Goal: Task Accomplishment & Management: Manage account settings

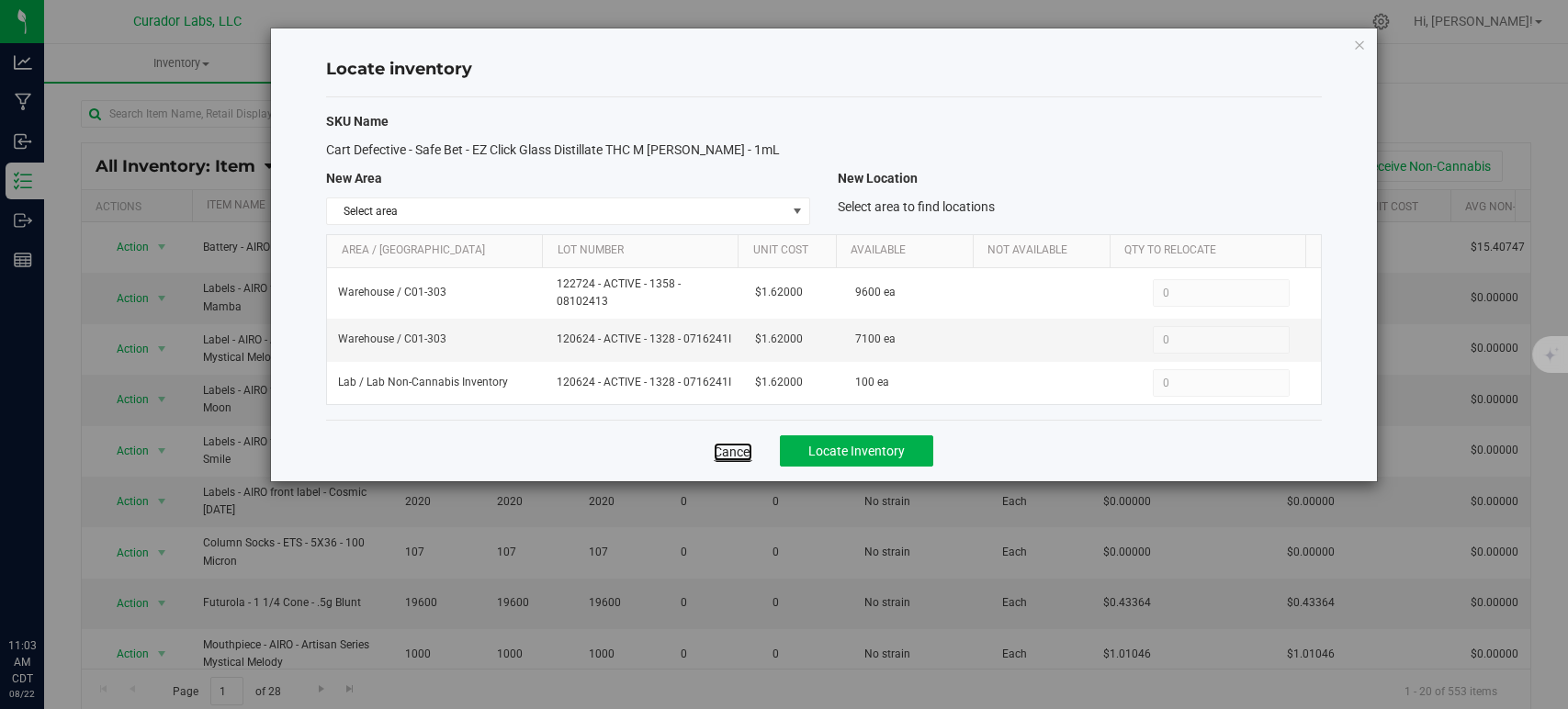
click at [724, 446] on link "Cancel" at bounding box center [733, 451] width 39 height 18
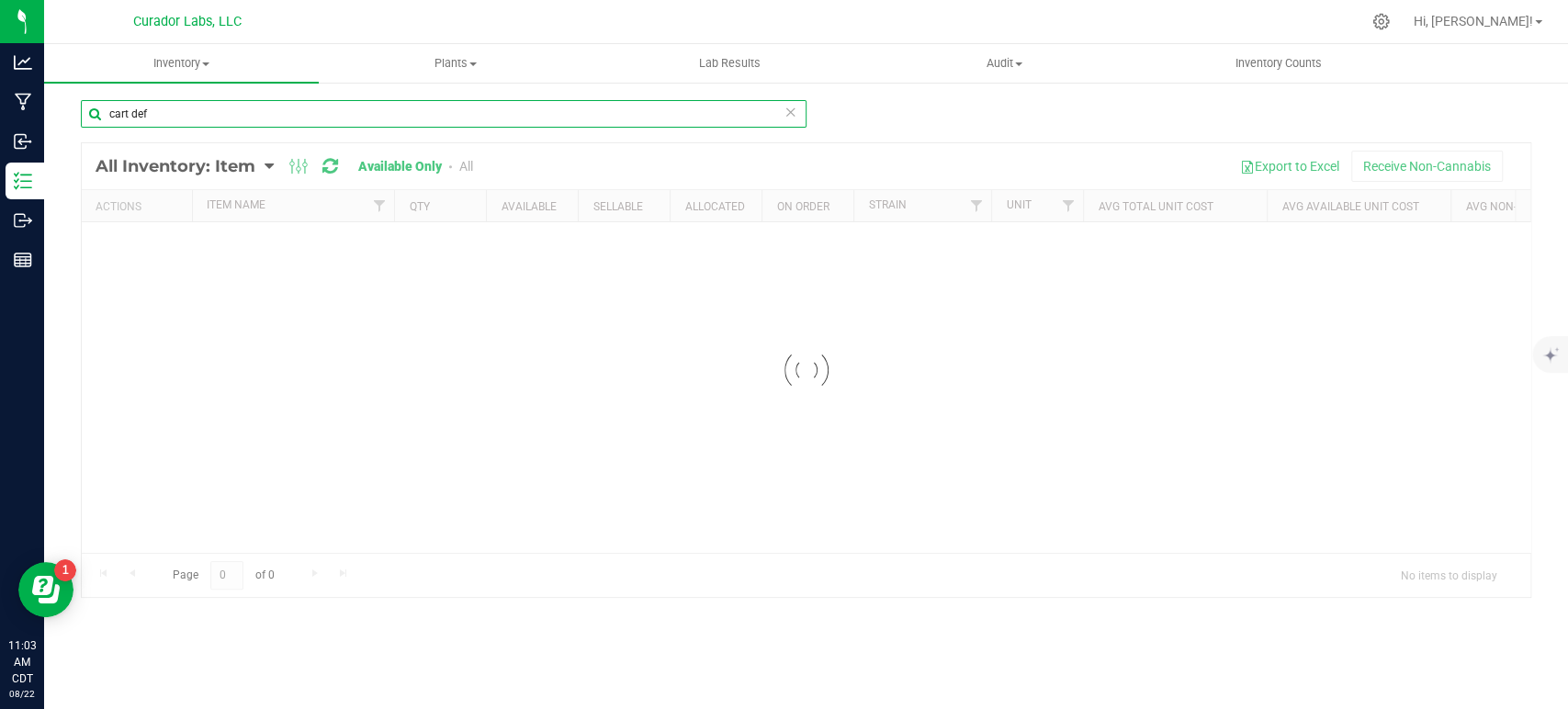
click at [249, 109] on input "cart def" at bounding box center [443, 114] width 726 height 28
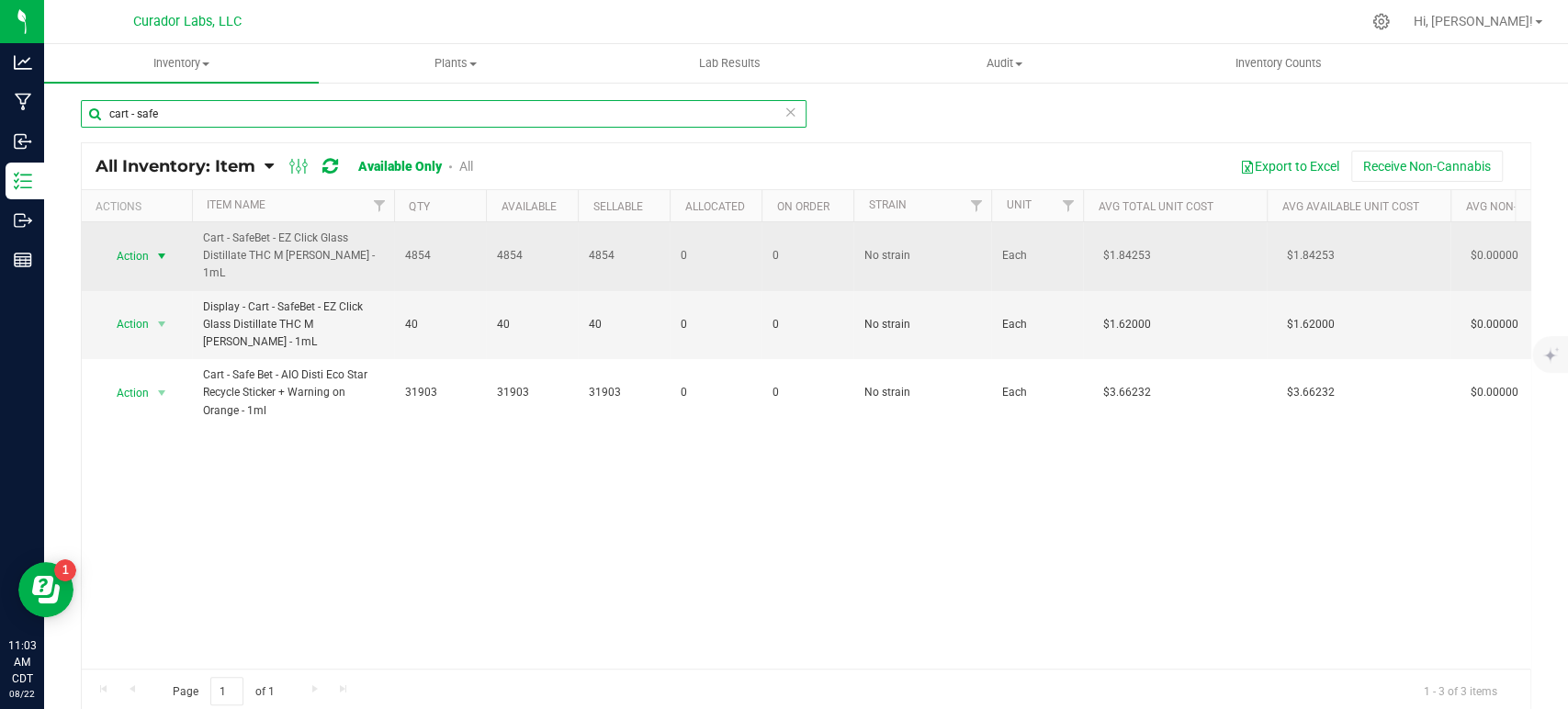
type input "cart - safe"
click at [145, 260] on span "Action" at bounding box center [125, 257] width 50 height 26
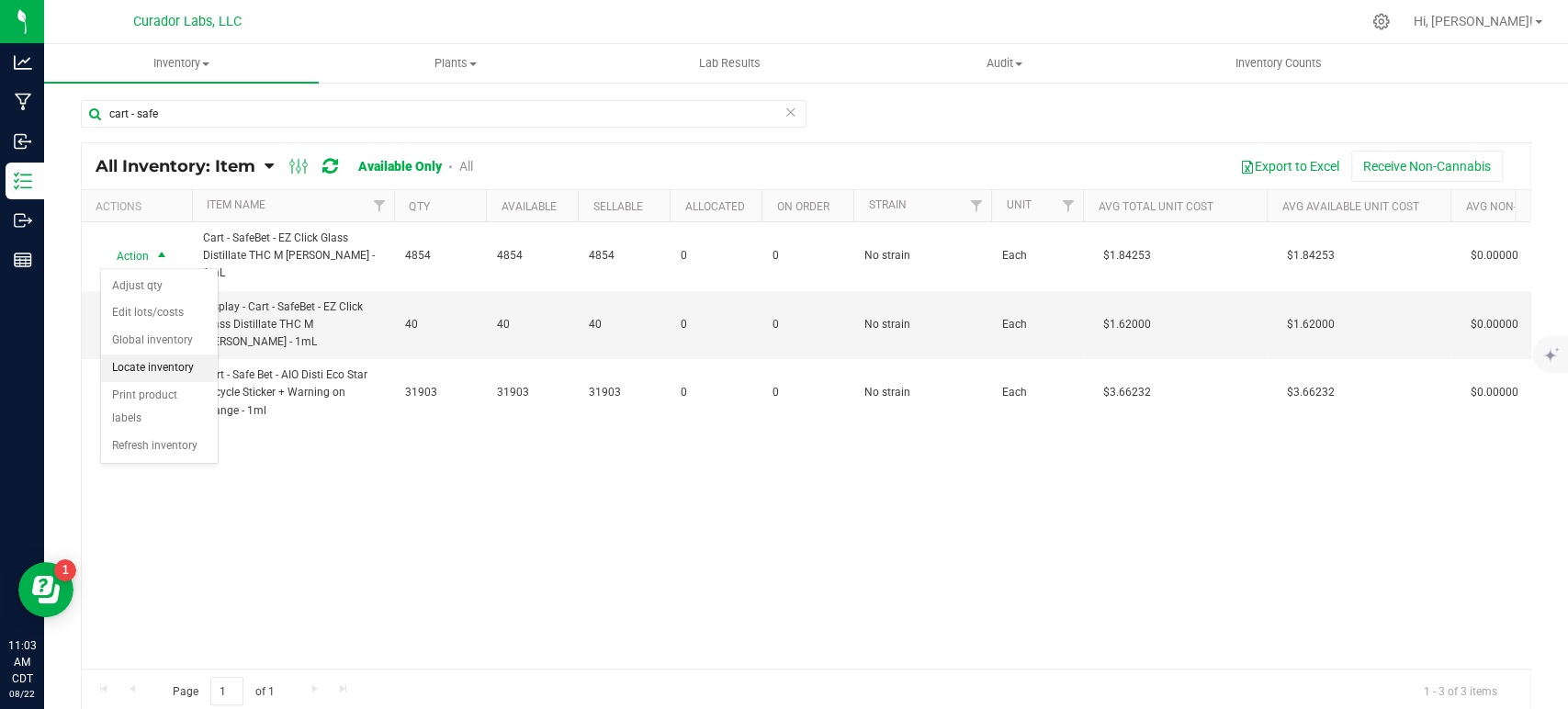
click at [160, 365] on li "Locate inventory" at bounding box center [159, 369] width 116 height 28
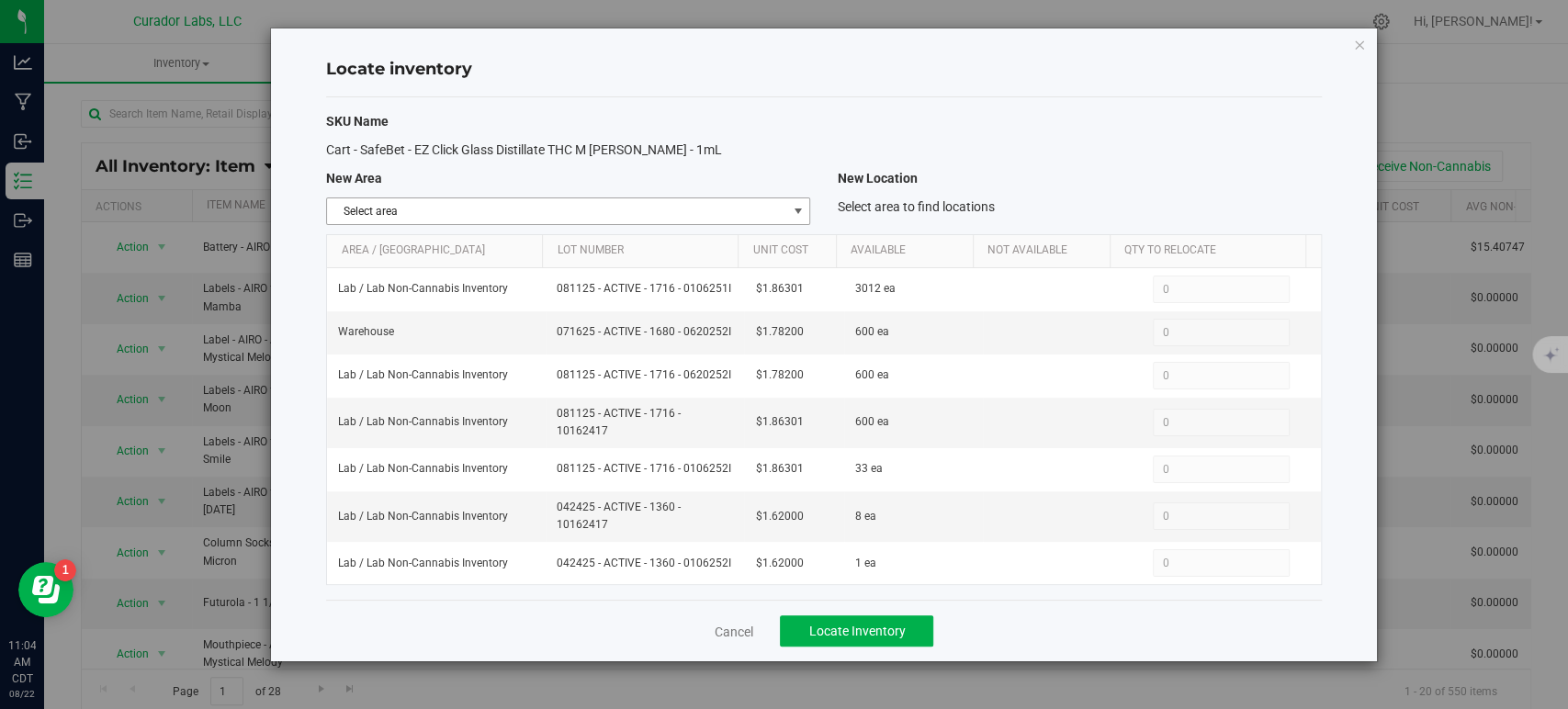
click at [542, 211] on span "Select area" at bounding box center [557, 212] width 459 height 26
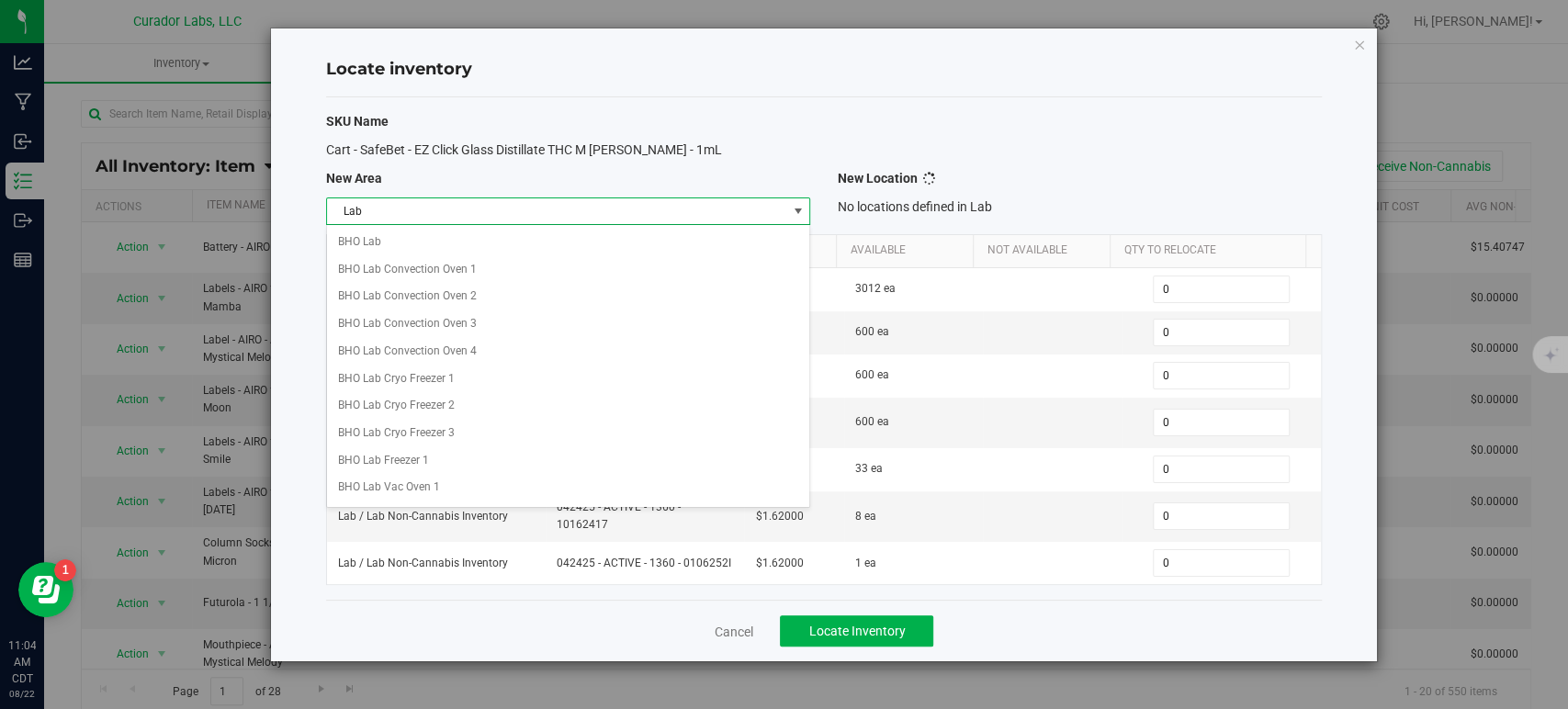
scroll to position [728, 0]
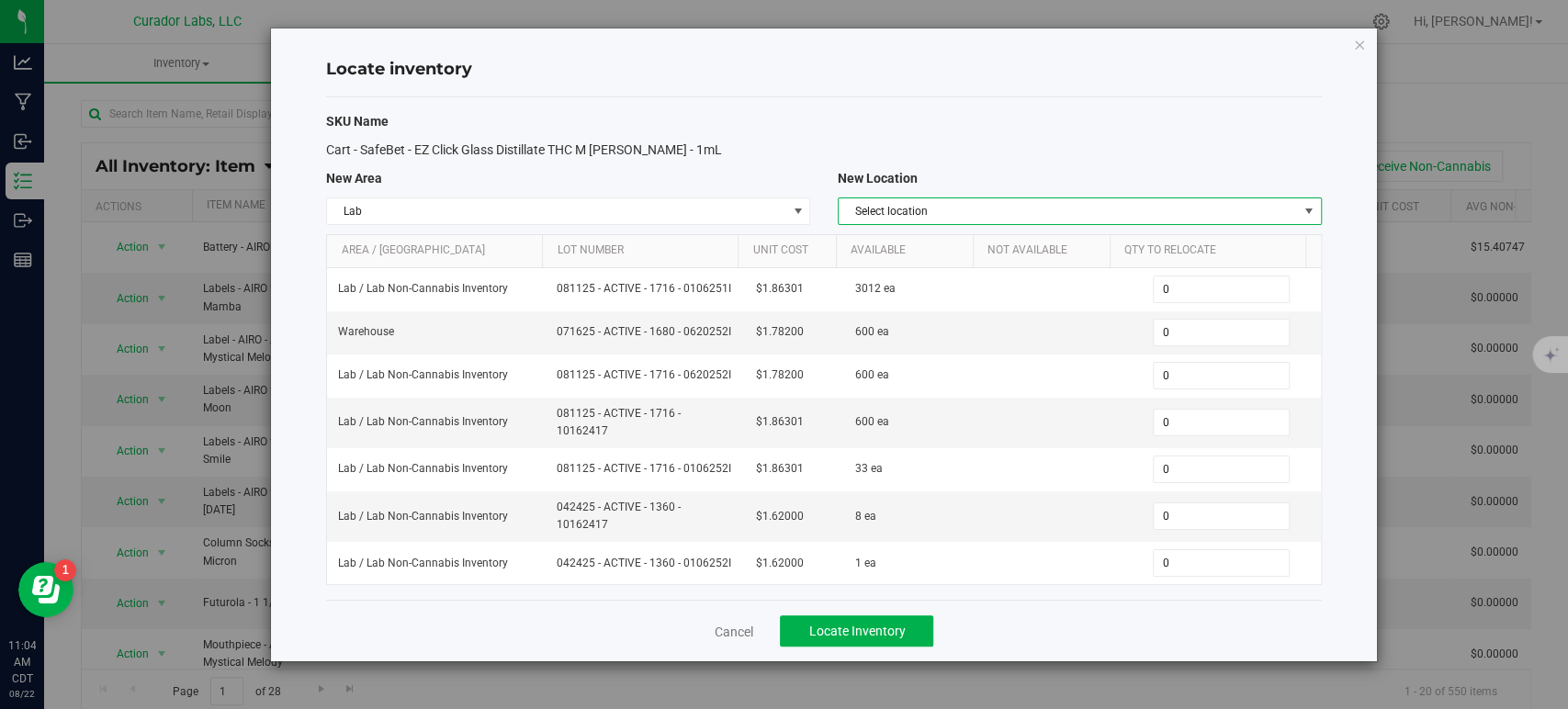
click at [914, 220] on span "Select location" at bounding box center [1068, 212] width 459 height 26
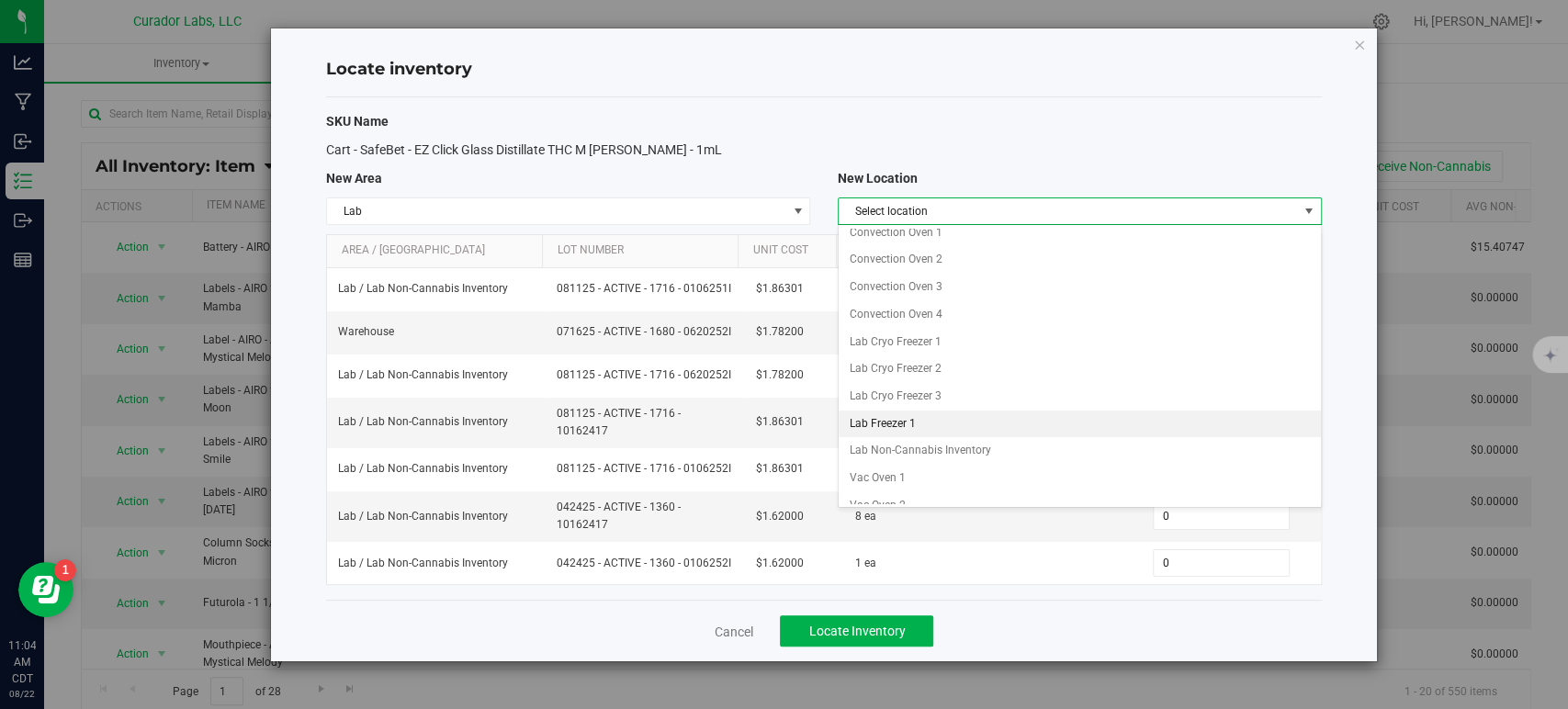
scroll to position [42, 0]
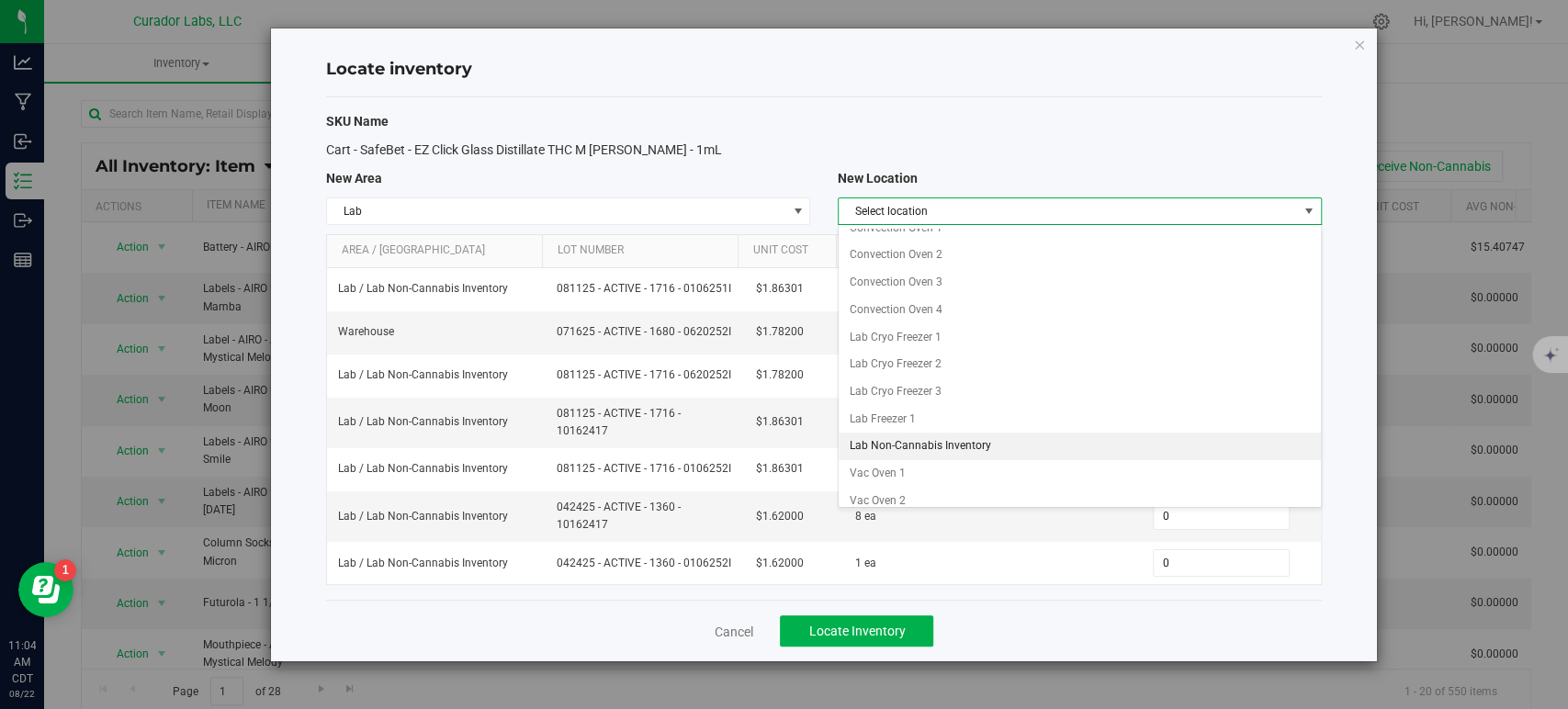
click at [959, 450] on li "Lab Non-Cannabis Inventory" at bounding box center [1079, 446] width 482 height 28
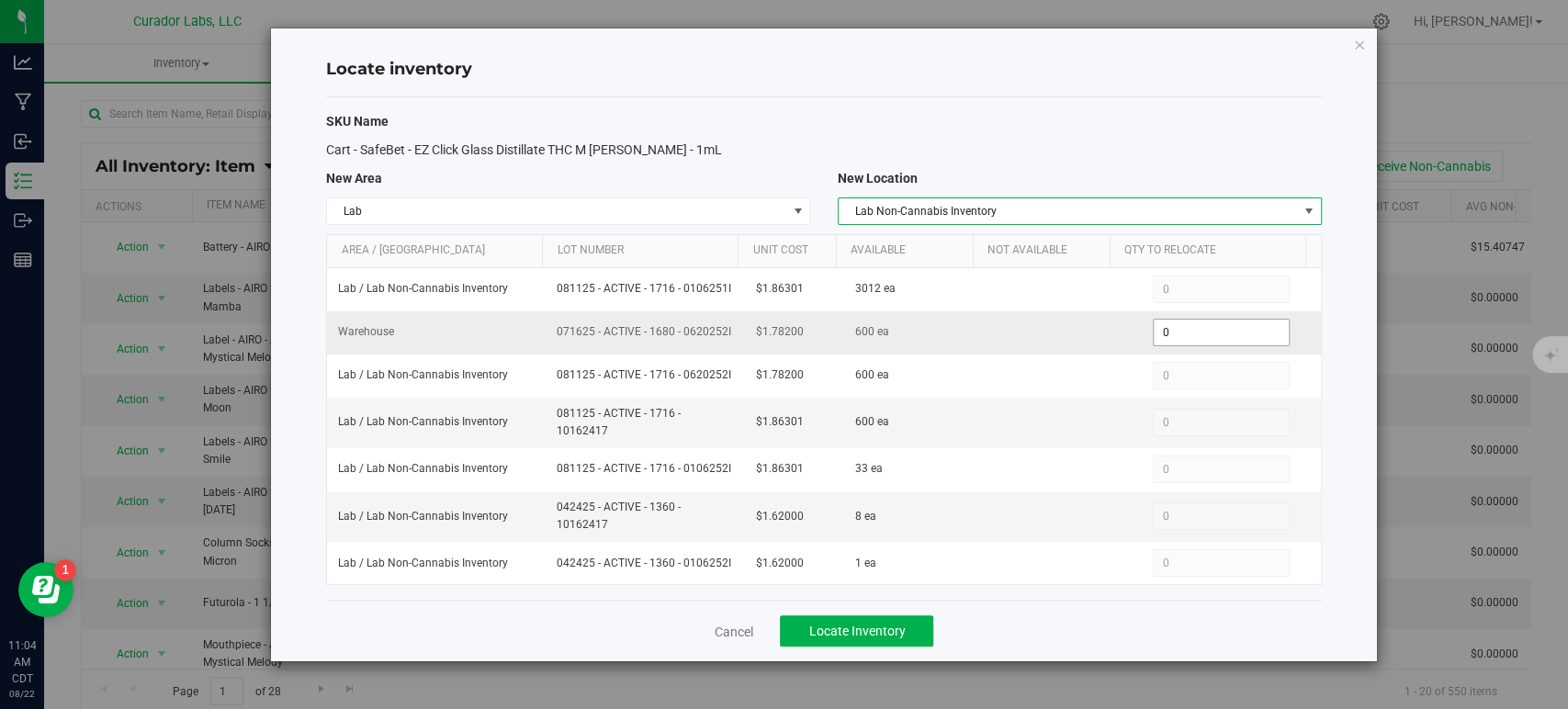
click at [1179, 323] on span "0 0" at bounding box center [1221, 333] width 137 height 28
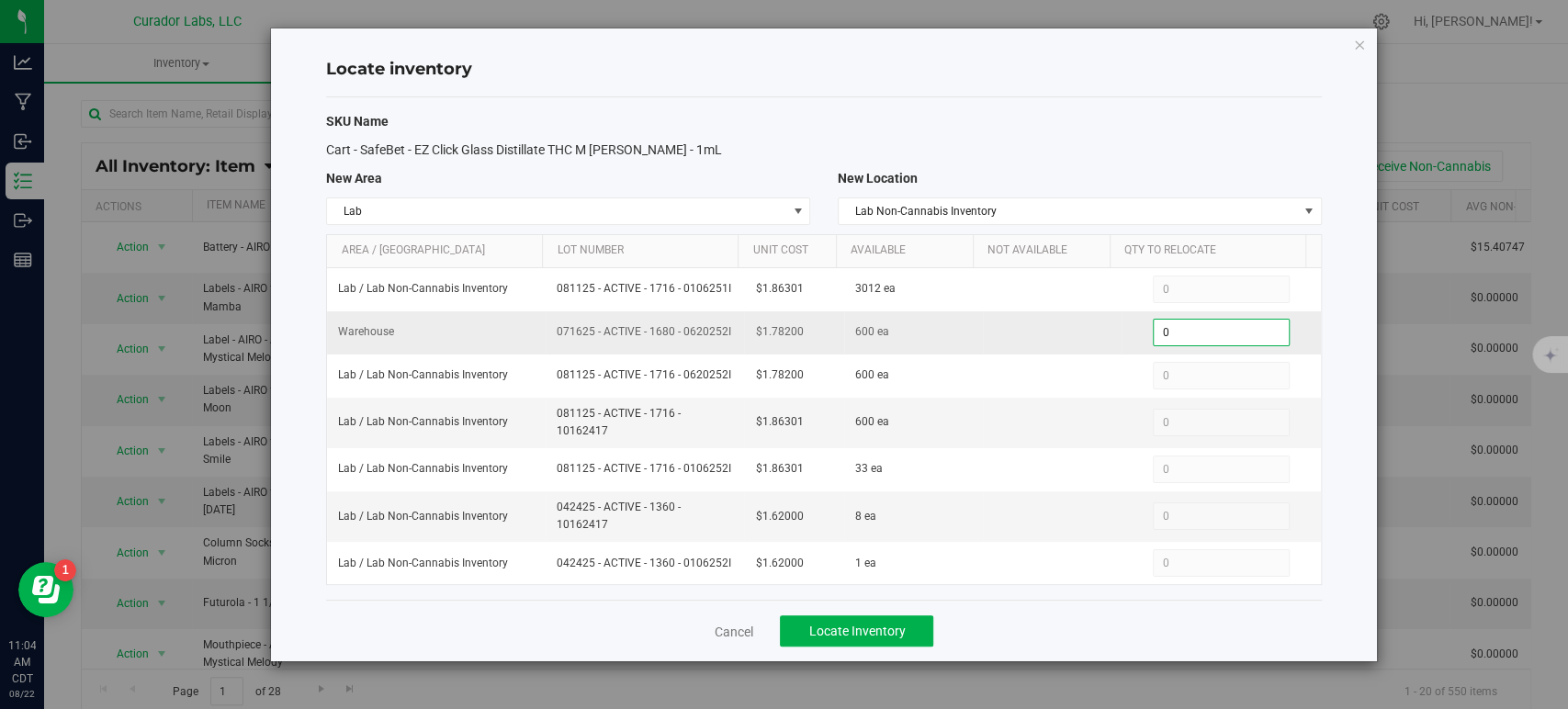
click at [1179, 323] on input "0" at bounding box center [1221, 333] width 135 height 26
type input "400"
click at [816, 623] on span "Locate Inventory" at bounding box center [856, 630] width 96 height 15
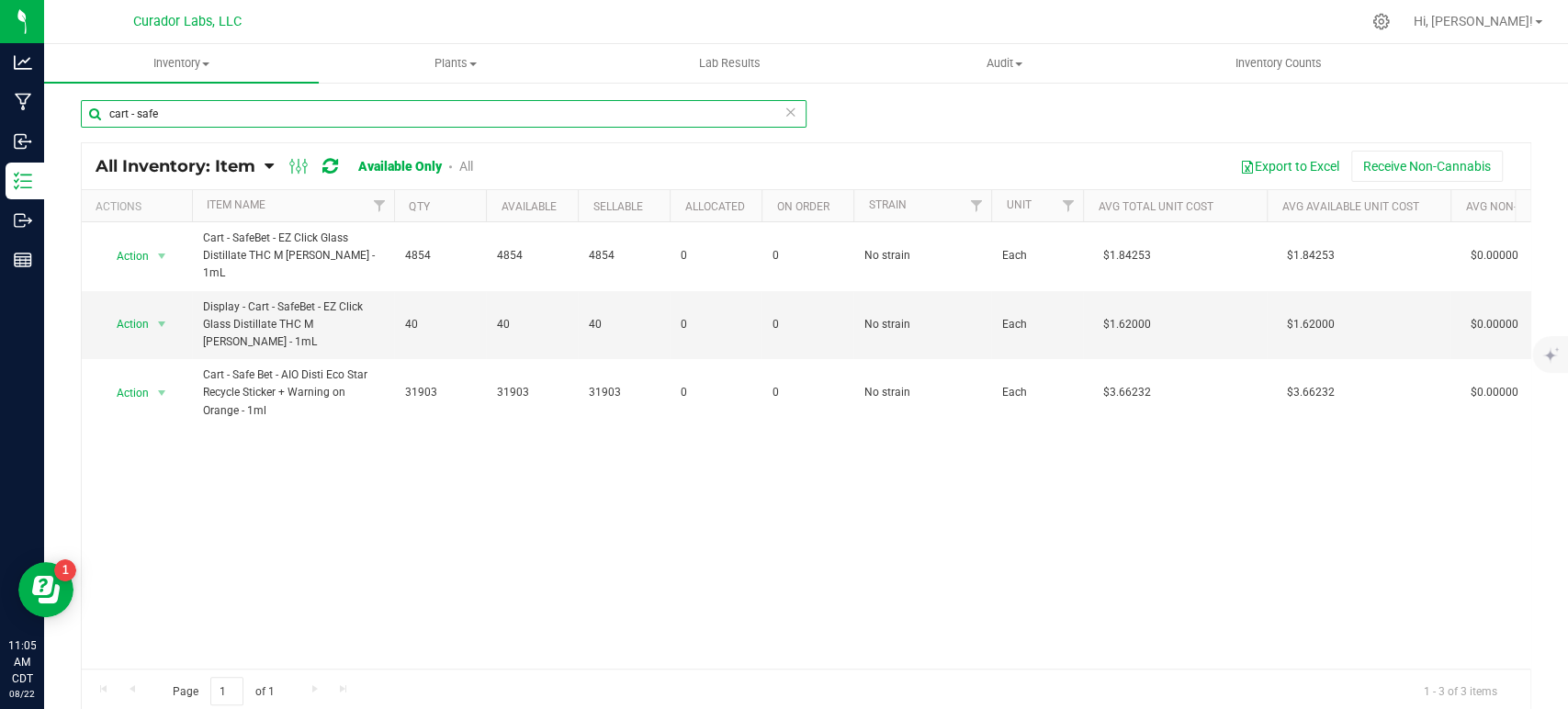
click at [132, 112] on input "cart - safe" at bounding box center [443, 114] width 726 height 28
drag, startPoint x: 145, startPoint y: 113, endPoint x: 206, endPoint y: 114, distance: 61.0
click at [206, 114] on input "cart - safe" at bounding box center [443, 114] width 726 height 28
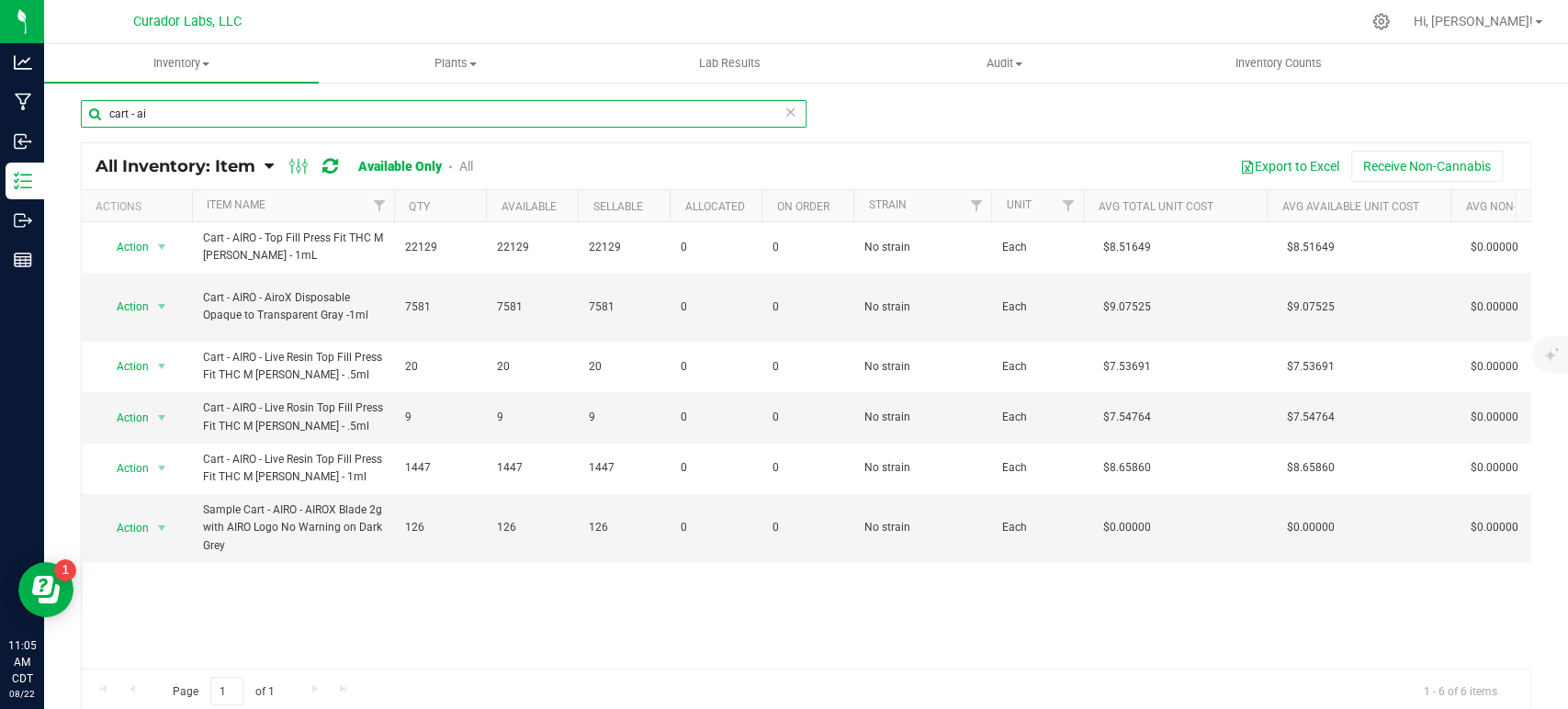
type input "cart - ai"
click at [157, 308] on span "select" at bounding box center [161, 306] width 15 height 15
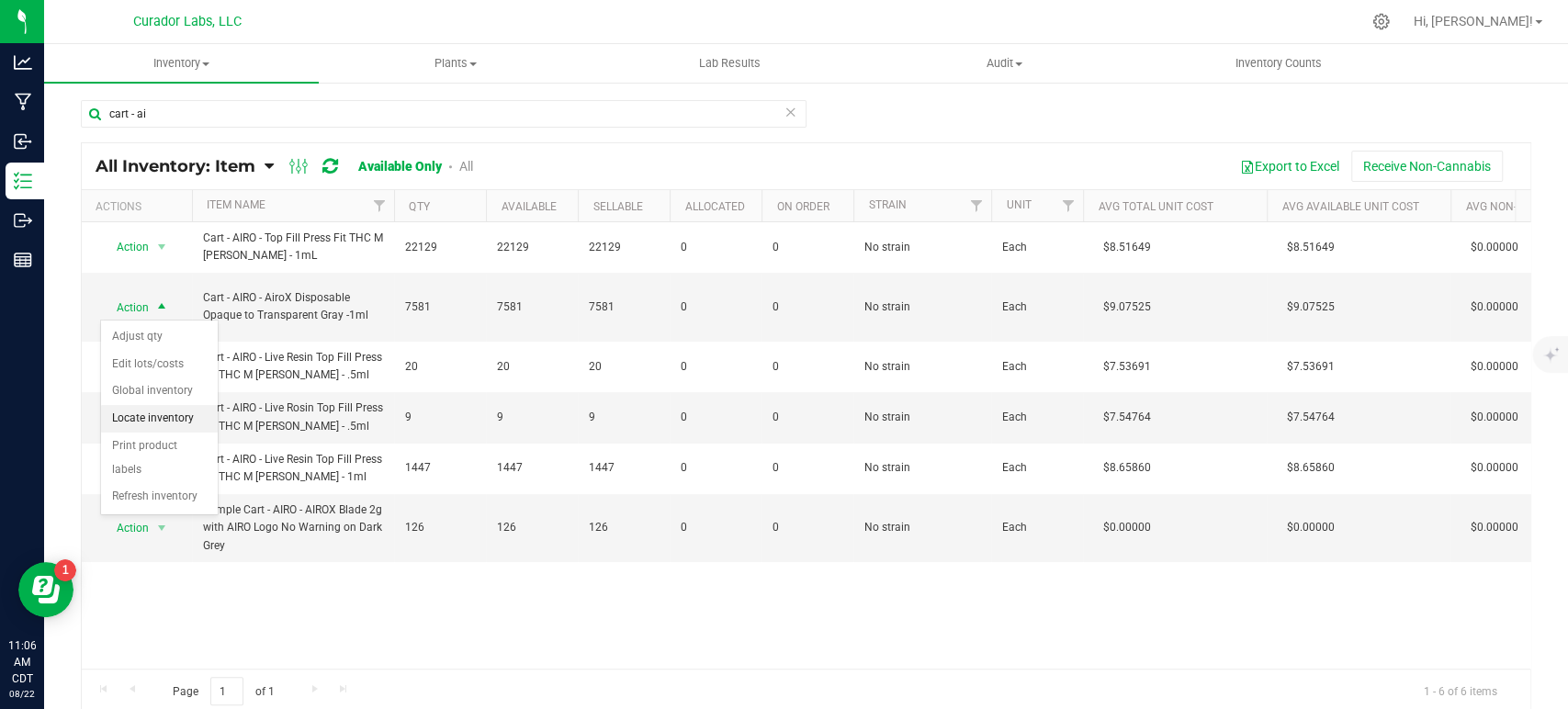
click at [171, 425] on li "Locate inventory" at bounding box center [159, 419] width 116 height 28
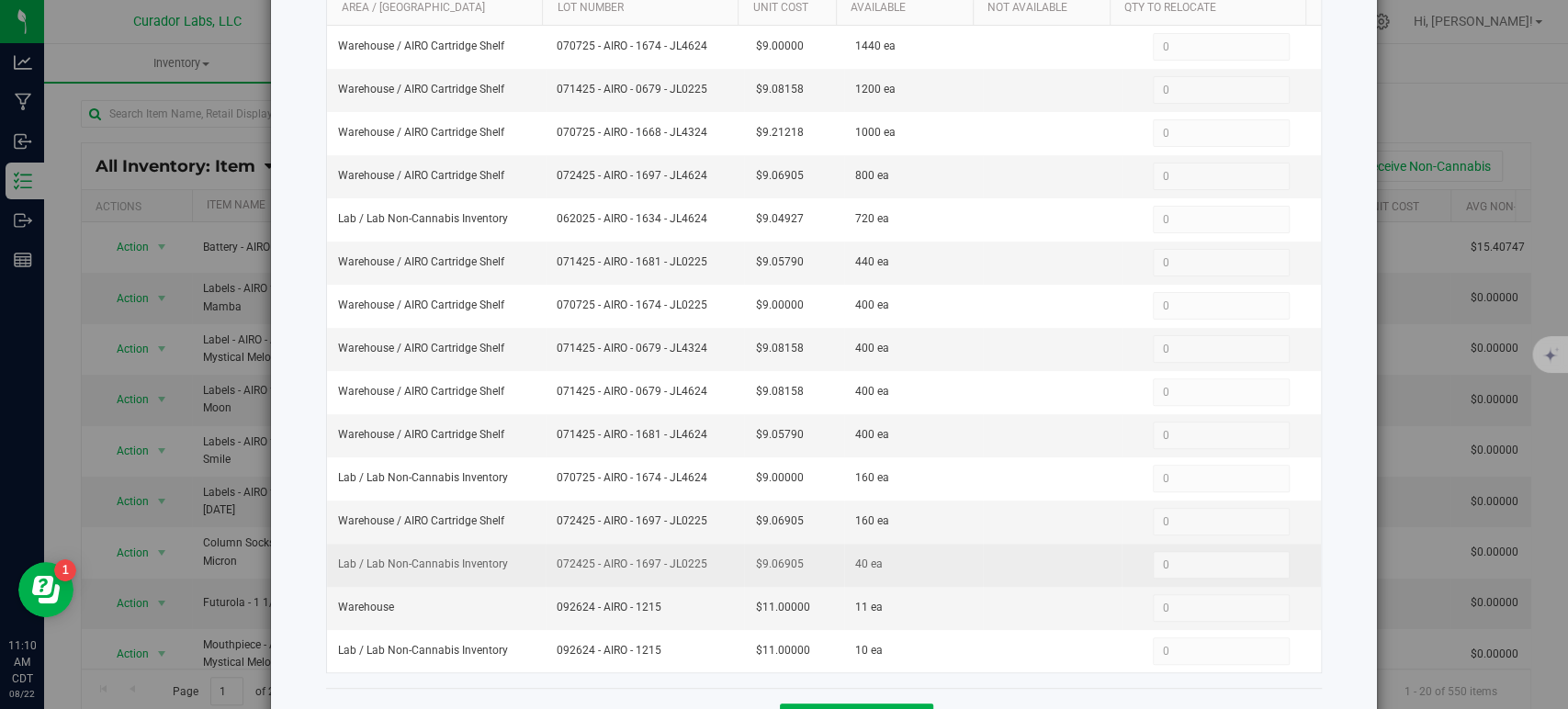
scroll to position [244, 0]
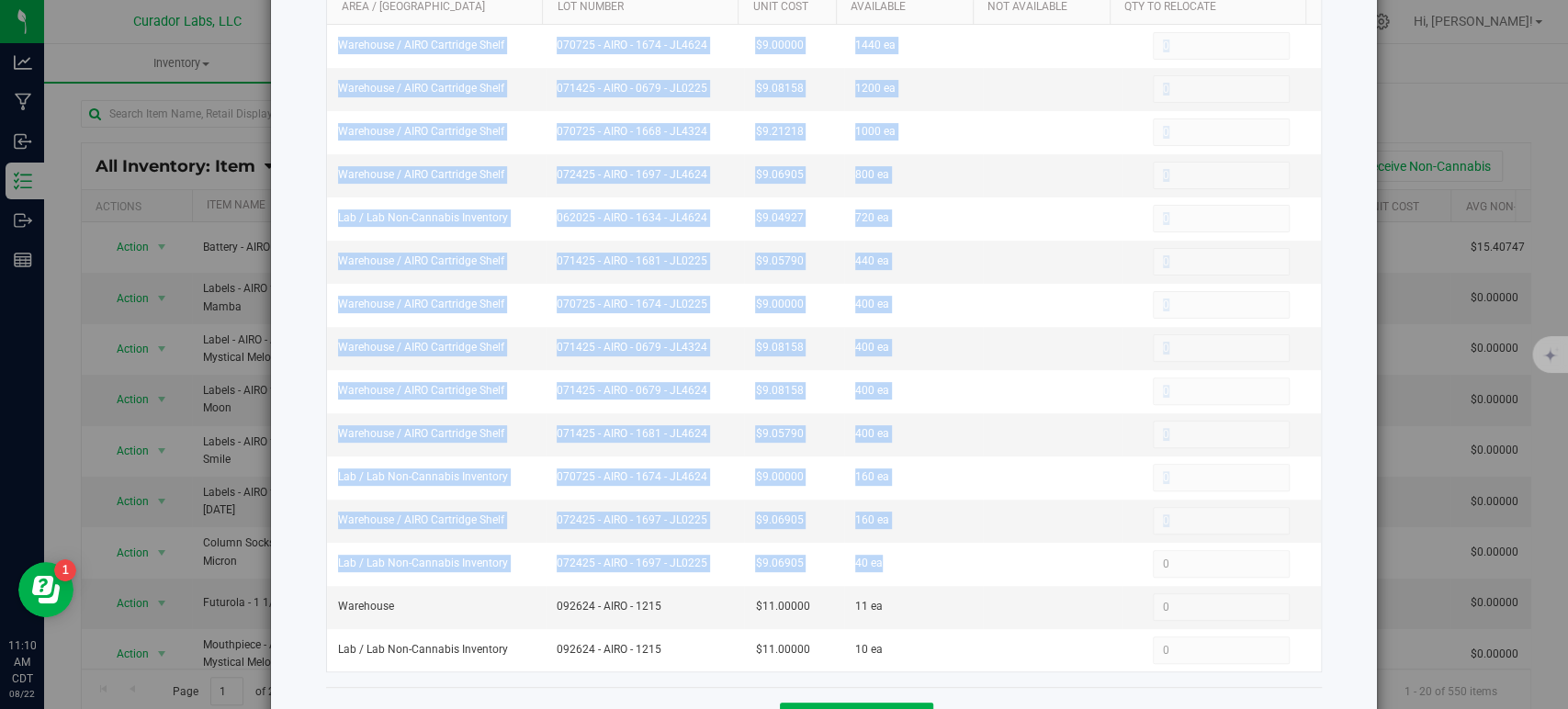
drag, startPoint x: 890, startPoint y: 563, endPoint x: 322, endPoint y: 554, distance: 568.1
click at [322, 554] on div "Locate inventory SKU Name Cart - AIRO - AiroX Disposable Opaque to Transparent …" at bounding box center [823, 266] width 1105 height 964
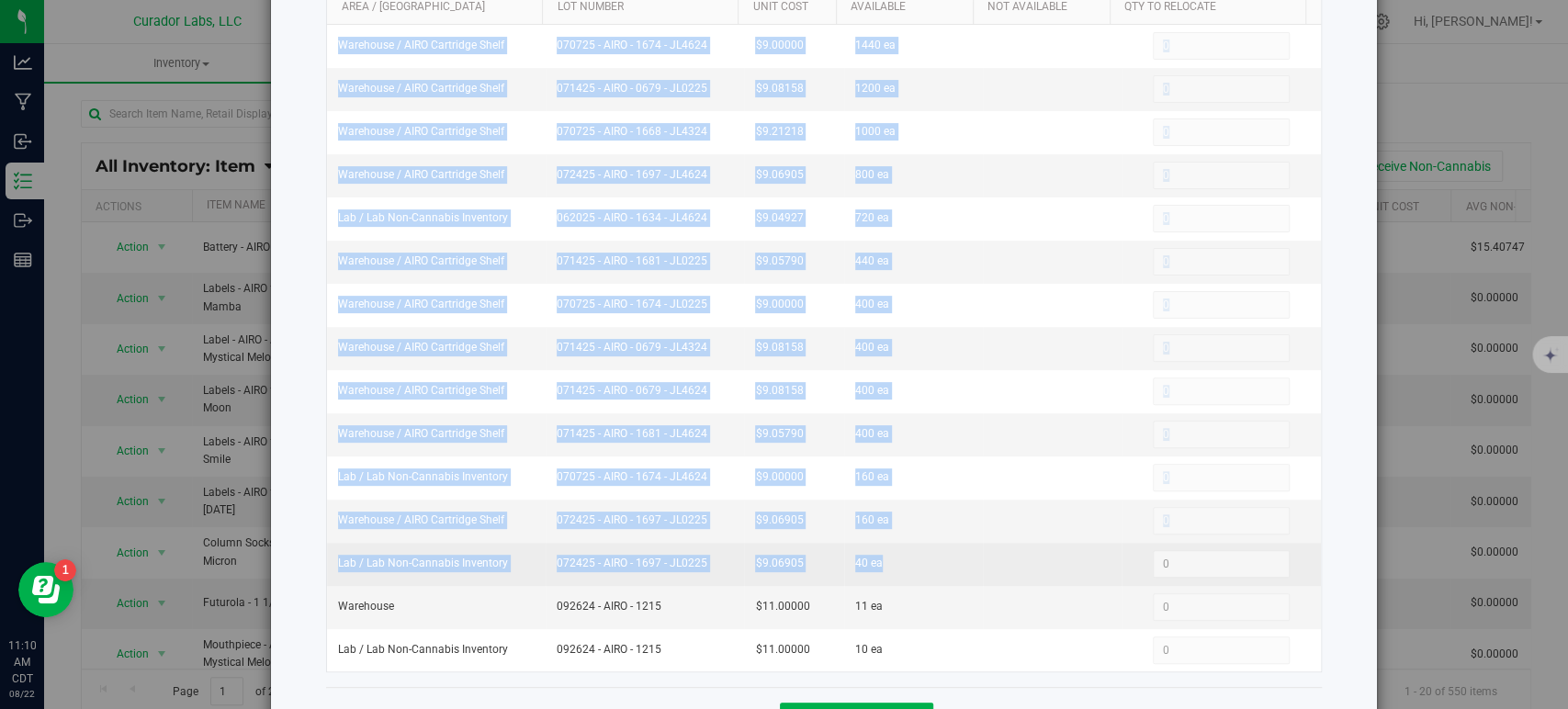
click at [419, 566] on span "Lab / Lab Non-Cannabis Inventory" at bounding box center [423, 564] width 170 height 18
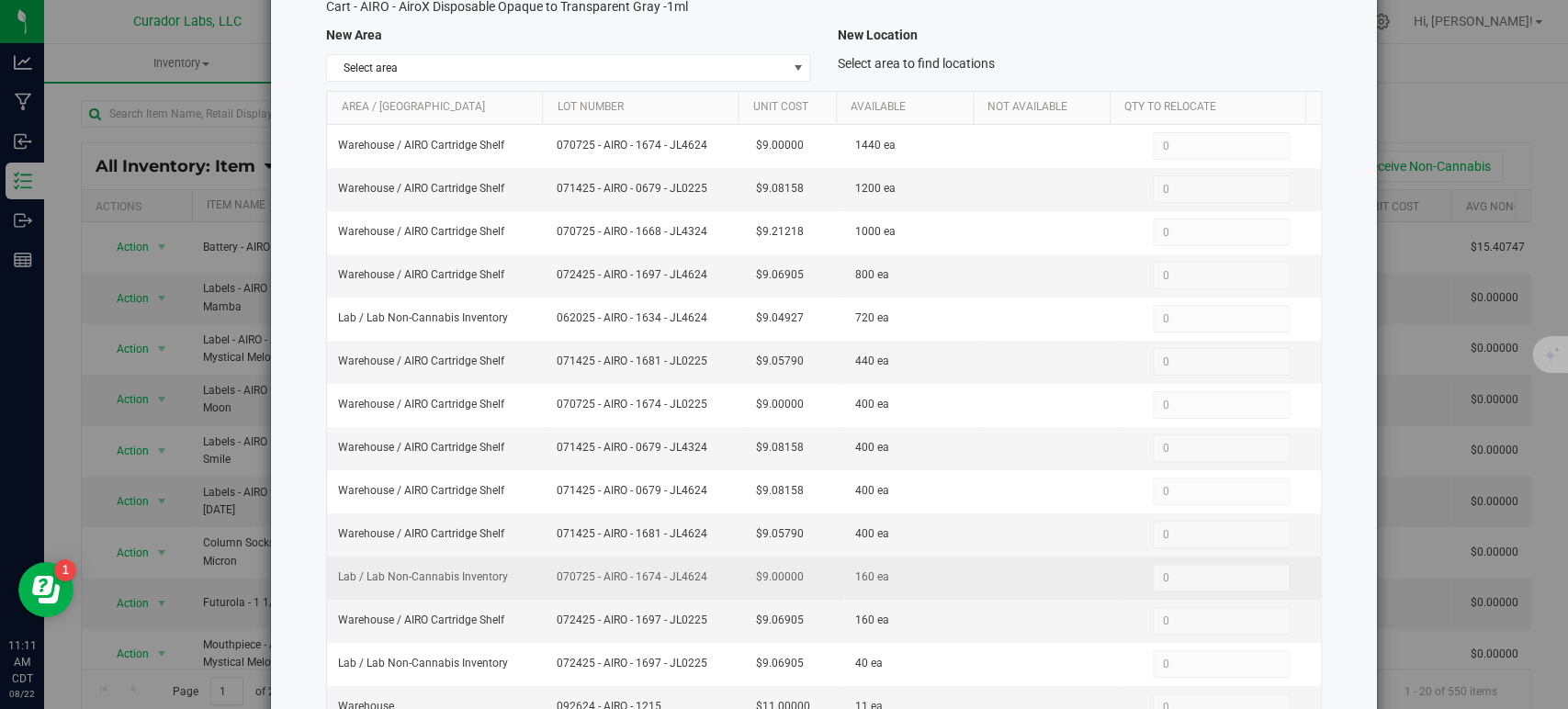
scroll to position [0, 0]
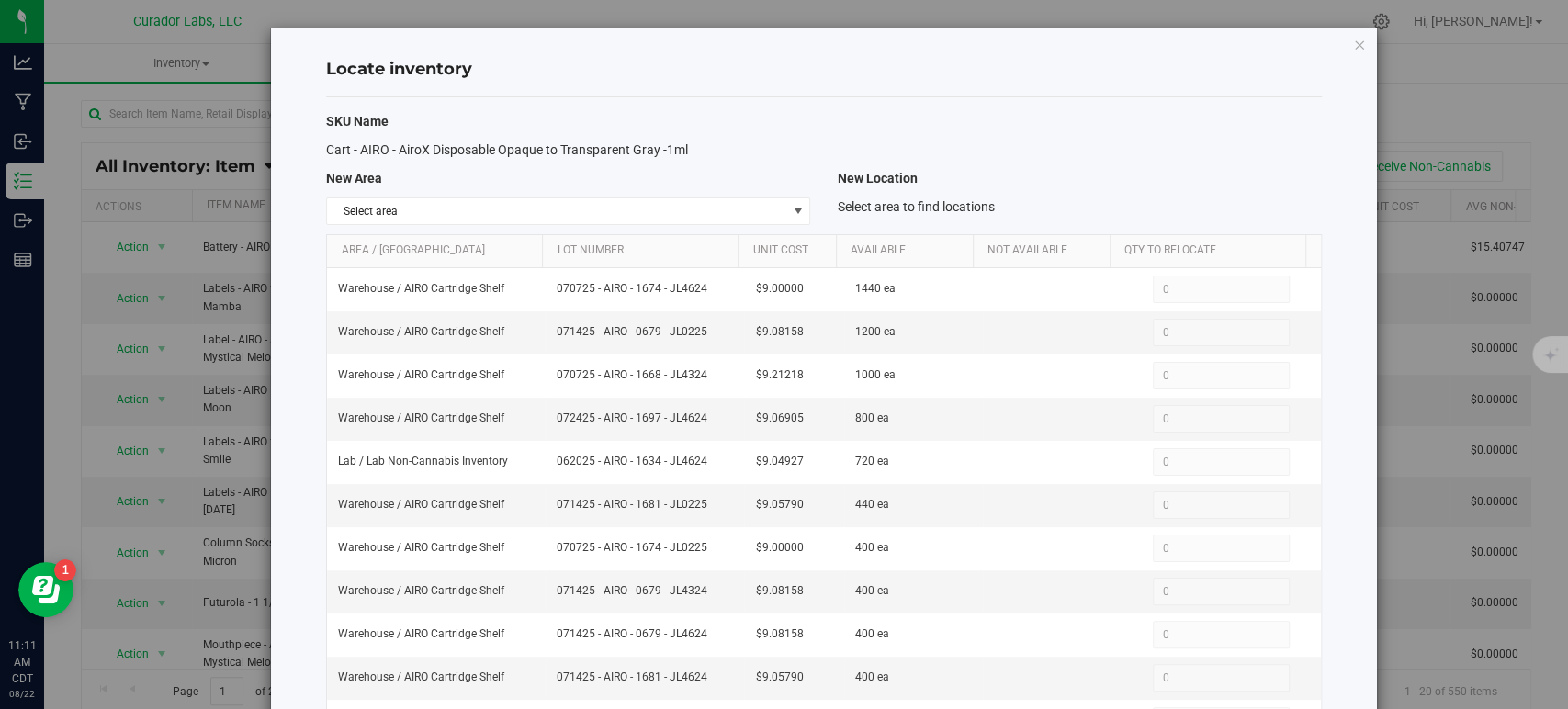
click at [1353, 43] on div "Locate inventory SKU Name Cart - AIRO - AiroX Disposable Opaque to Transparent …" at bounding box center [823, 510] width 1105 height 964
click at [1353, 43] on icon "button" at bounding box center [1359, 44] width 13 height 22
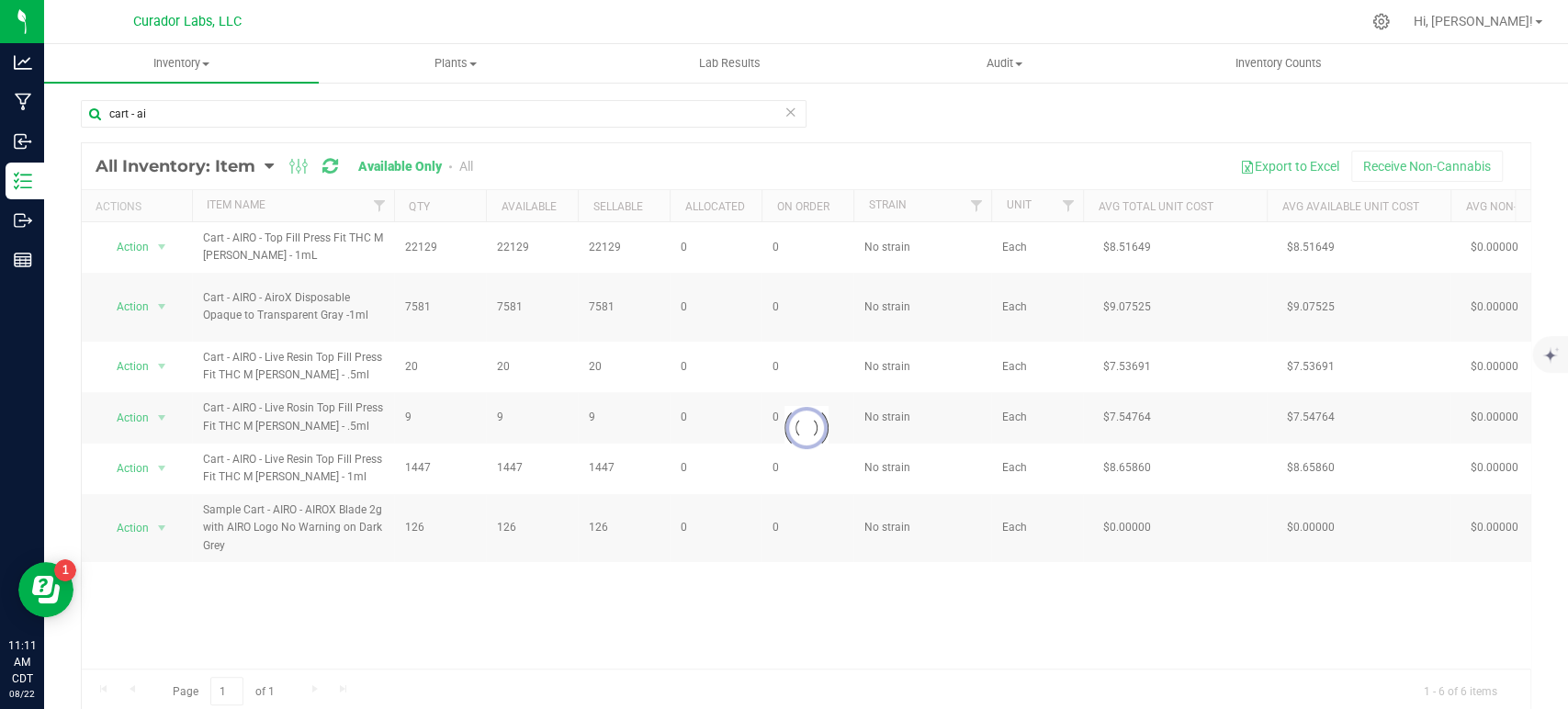
click at [136, 308] on div at bounding box center [805, 428] width 1449 height 570
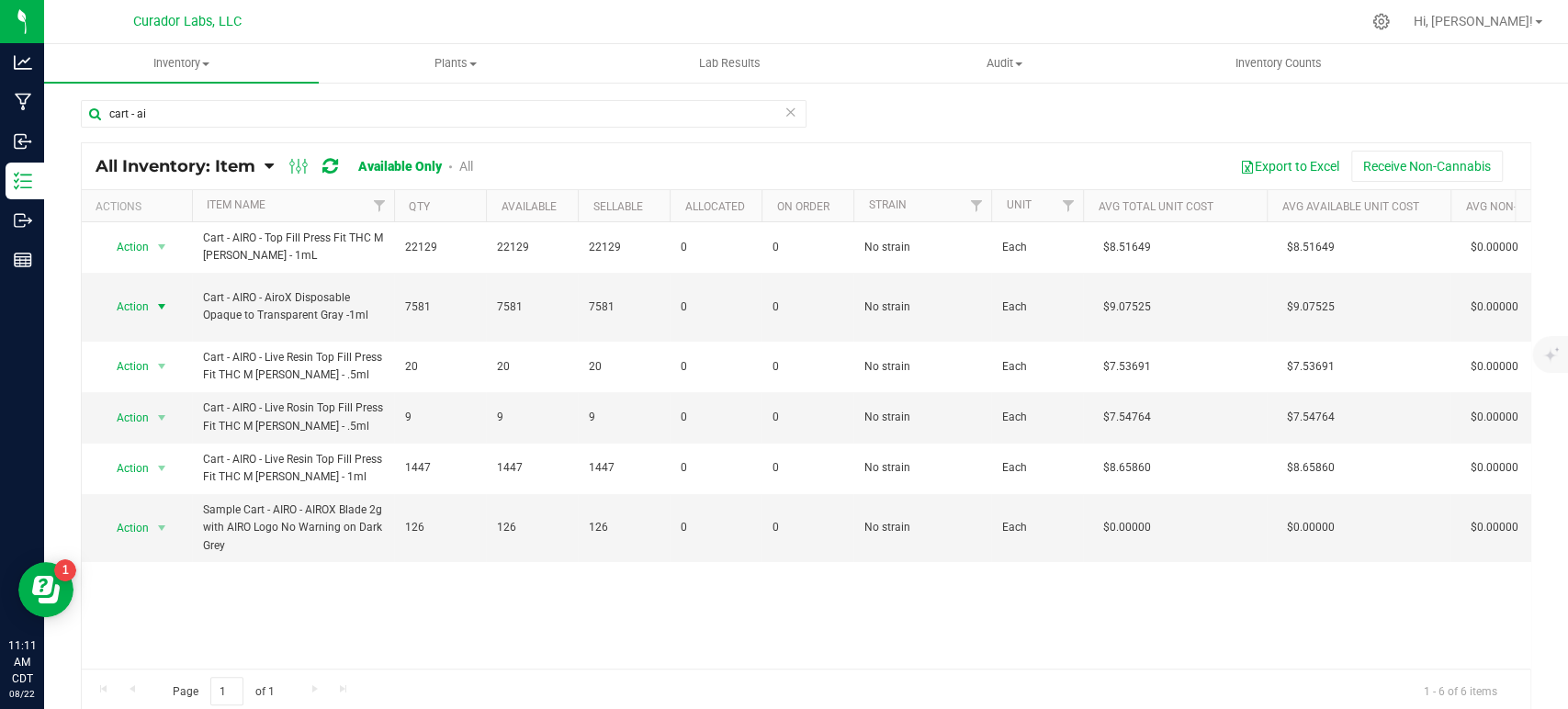
click at [136, 308] on span "Action" at bounding box center [125, 307] width 50 height 26
click at [137, 344] on li "Adjust qty" at bounding box center [159, 337] width 116 height 28
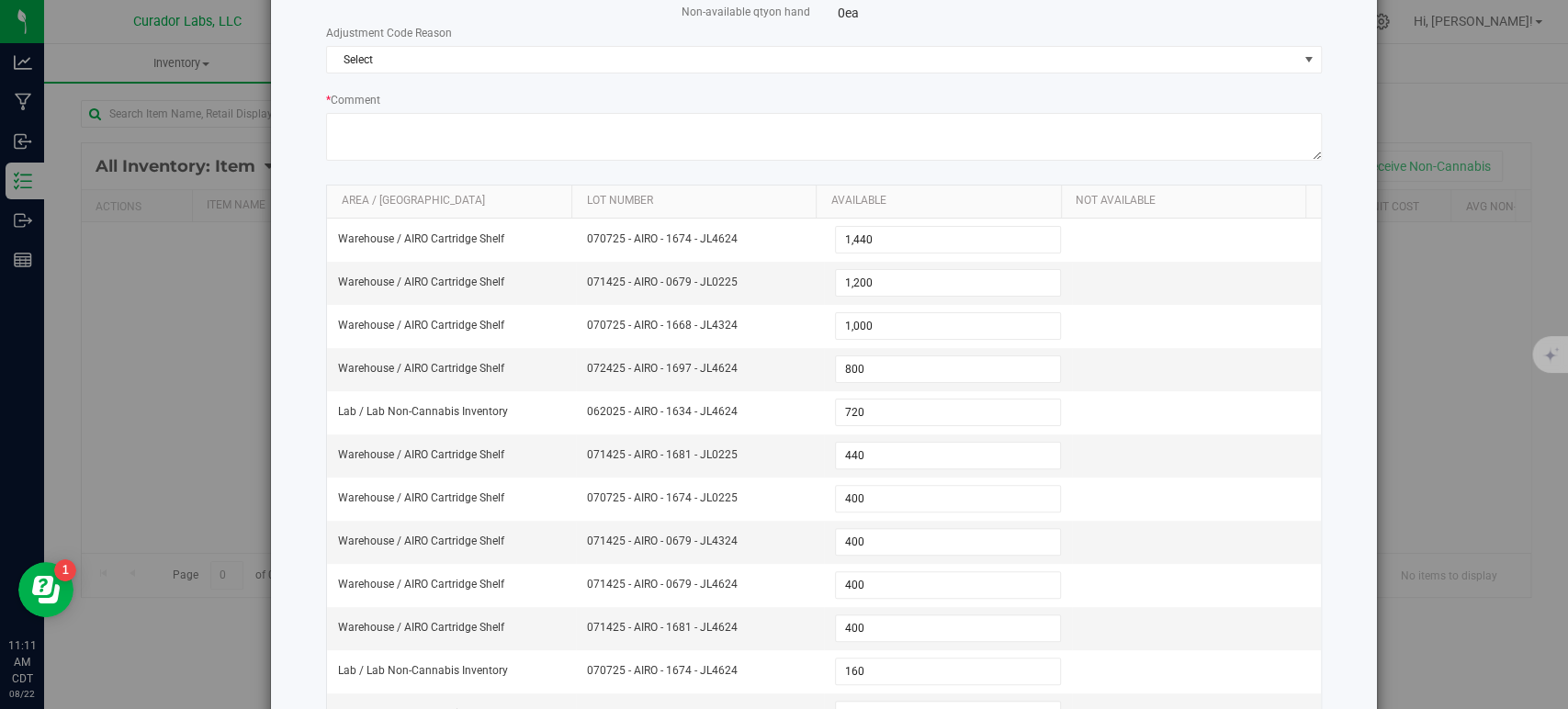
scroll to position [139, 0]
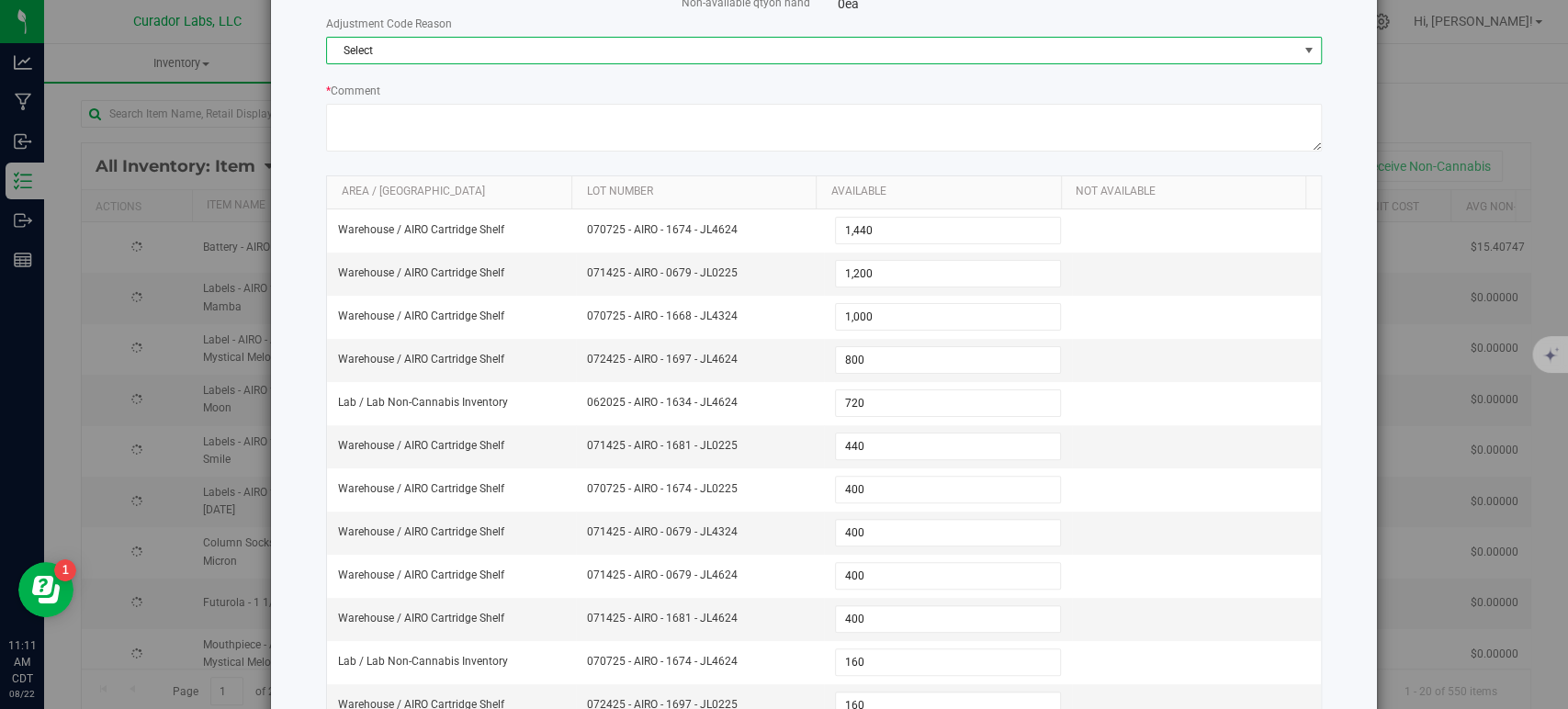
click at [455, 46] on span "Select" at bounding box center [812, 51] width 970 height 26
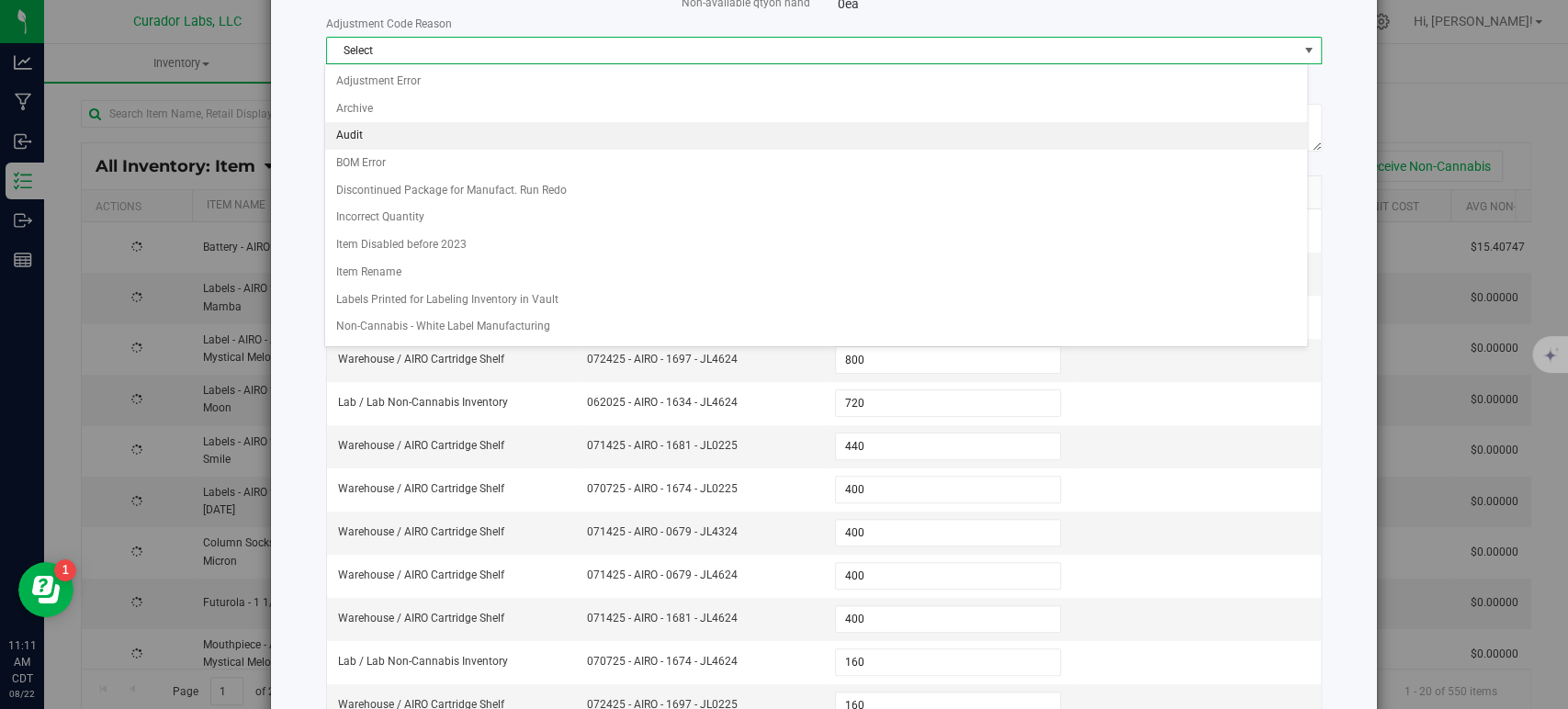
click at [445, 133] on li "Audit" at bounding box center [816, 136] width 983 height 28
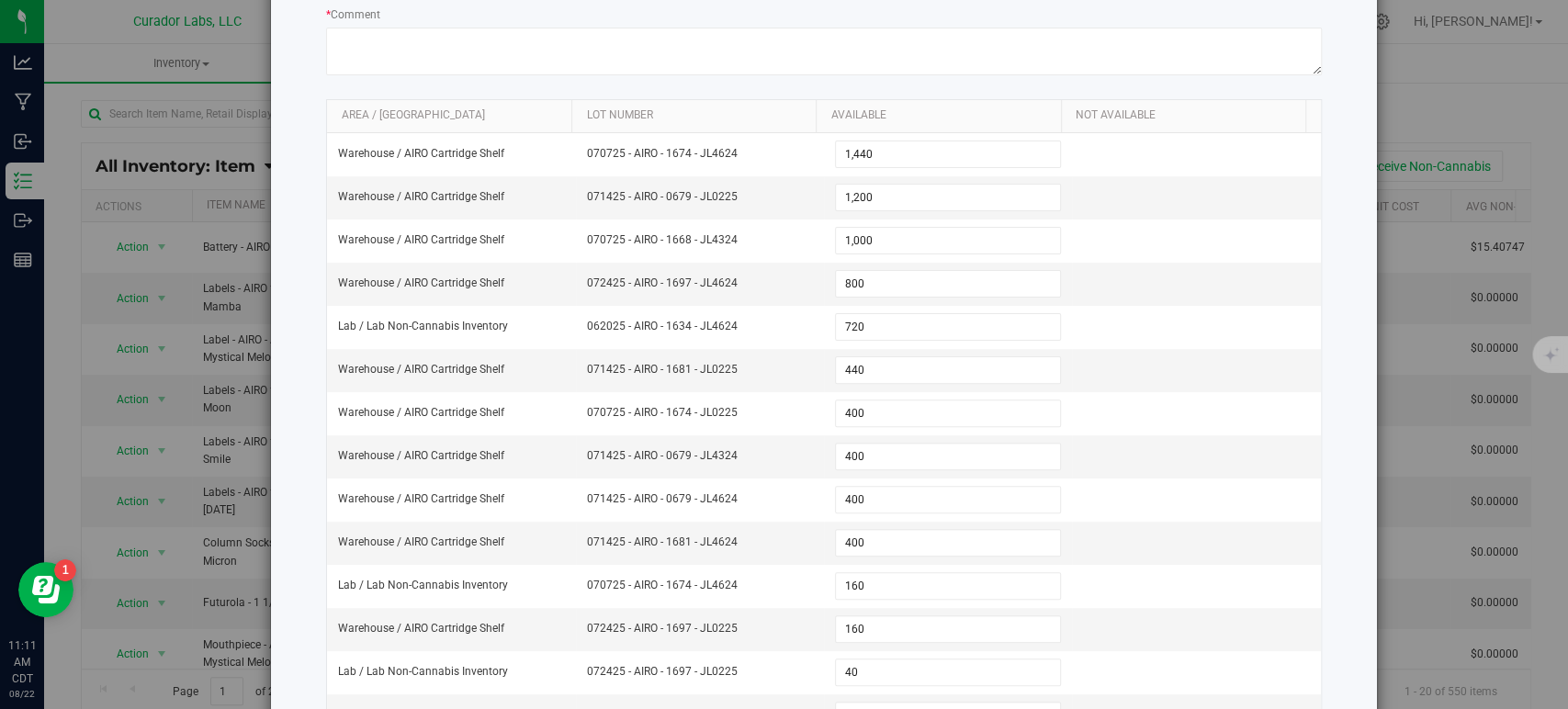
scroll to position [216, 0]
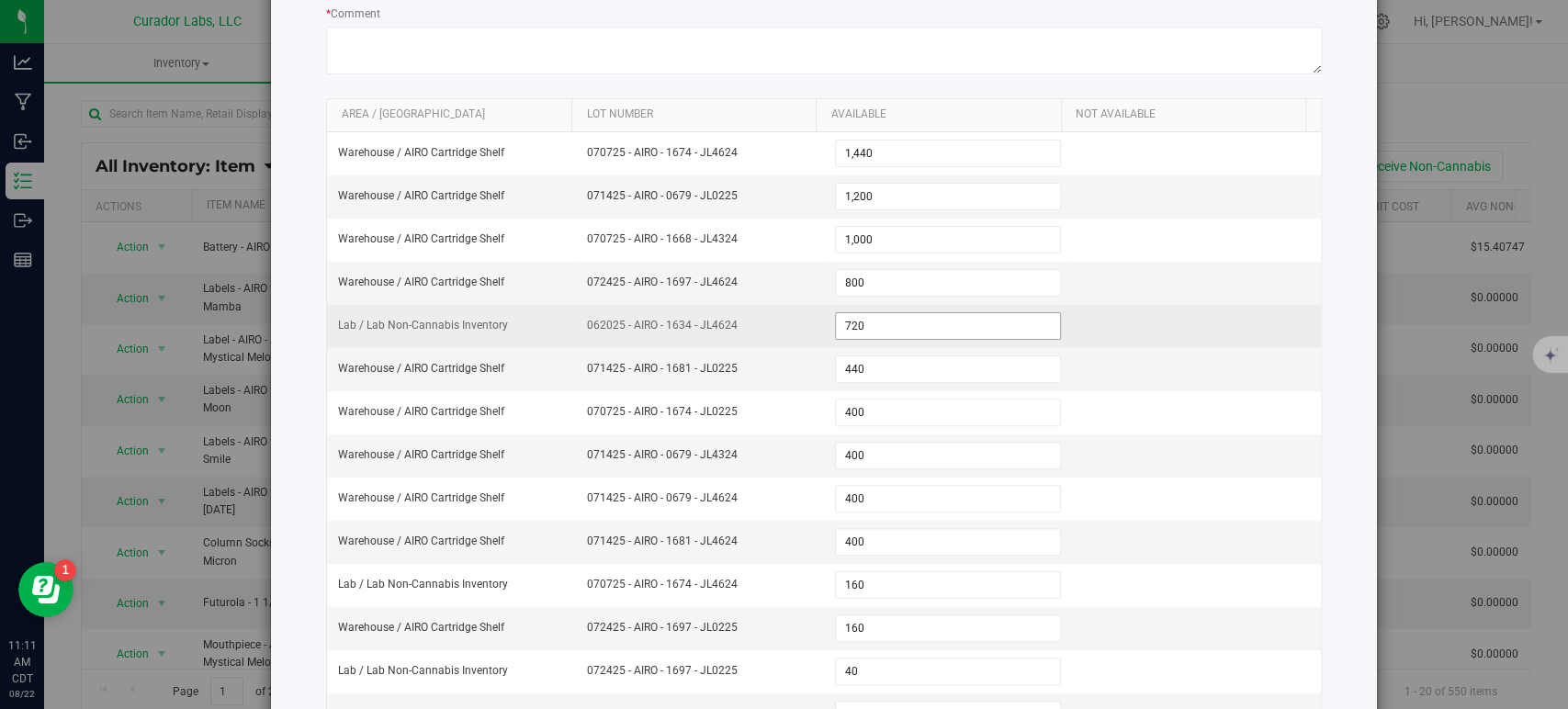
click at [895, 322] on span "720 720" at bounding box center [948, 326] width 226 height 28
click at [895, 322] on input "720" at bounding box center [948, 326] width 224 height 26
type input "800"
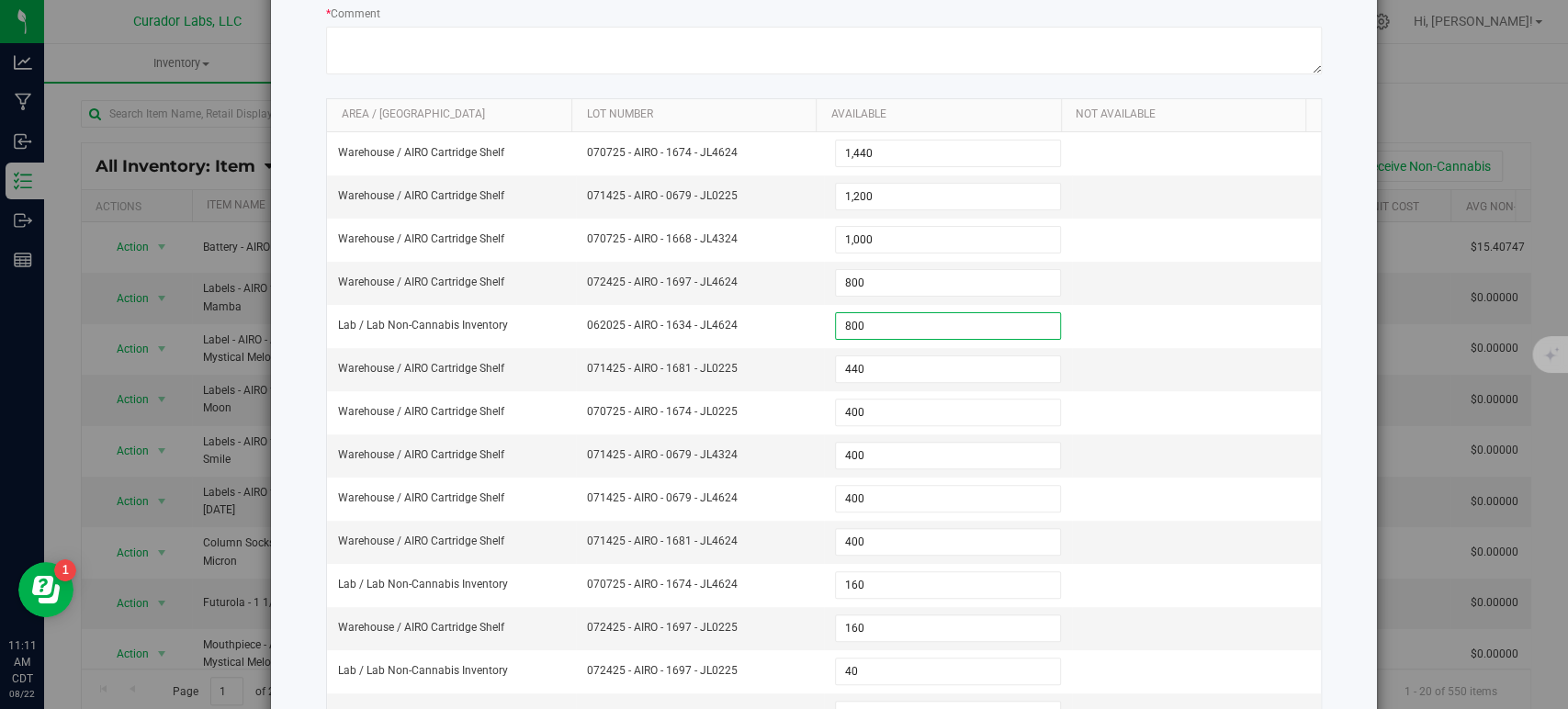
type input "800"
click at [281, 451] on div "Cart - AIRO - AiroX Disposable Opaque to Transparent Gray -1ml Available qty on…" at bounding box center [823, 335] width 1105 height 1044
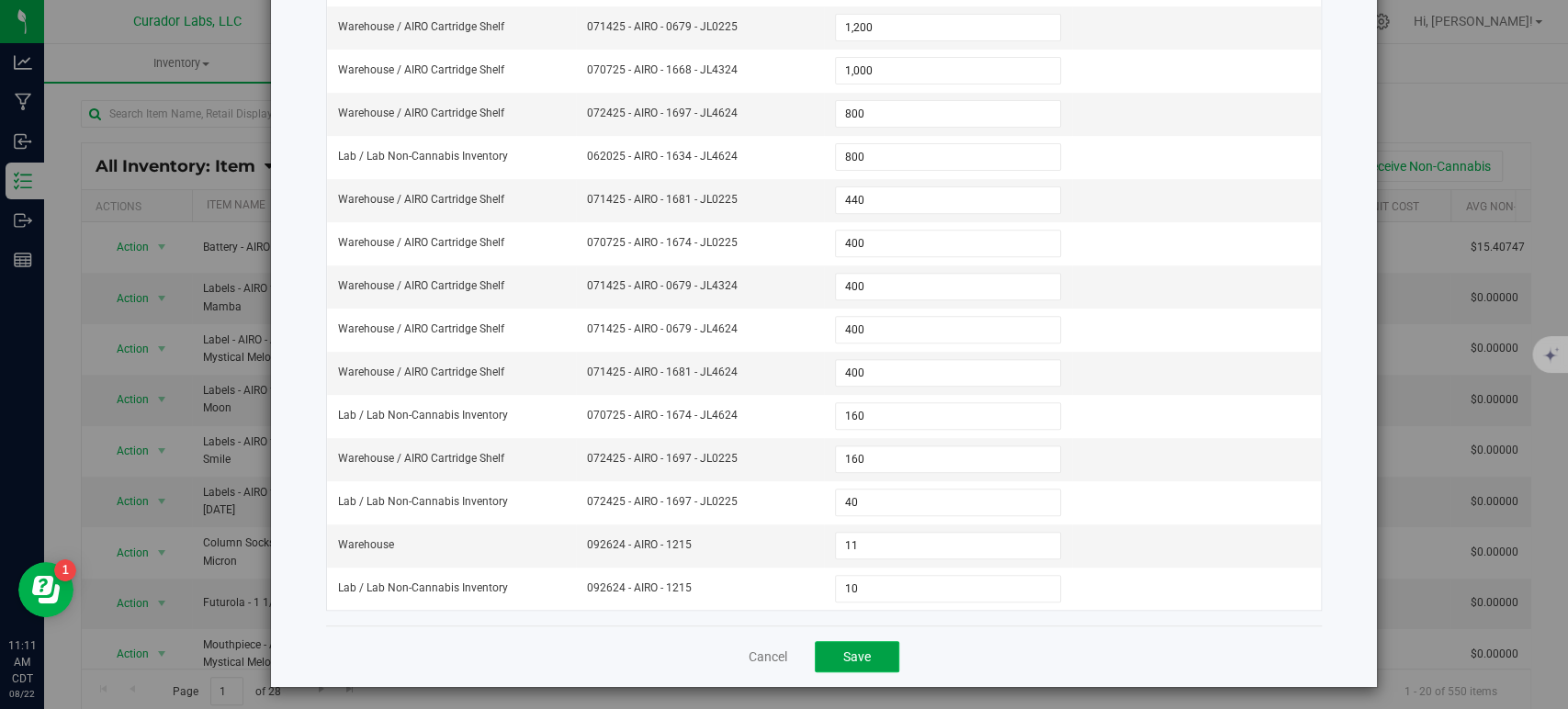
click at [873, 645] on button "Save" at bounding box center [856, 656] width 85 height 31
